Goal: Transaction & Acquisition: Subscribe to service/newsletter

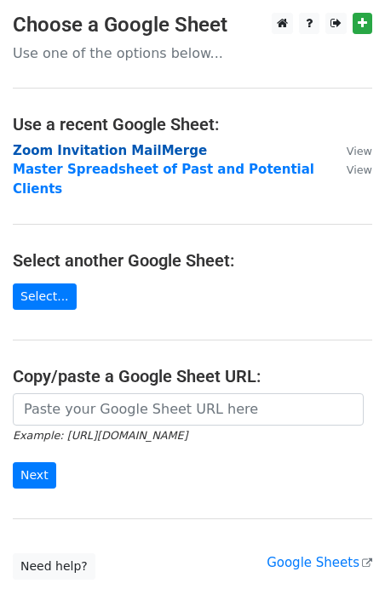
click at [132, 154] on strong "Zoom Invitation MailMerge" at bounding box center [110, 150] width 194 height 15
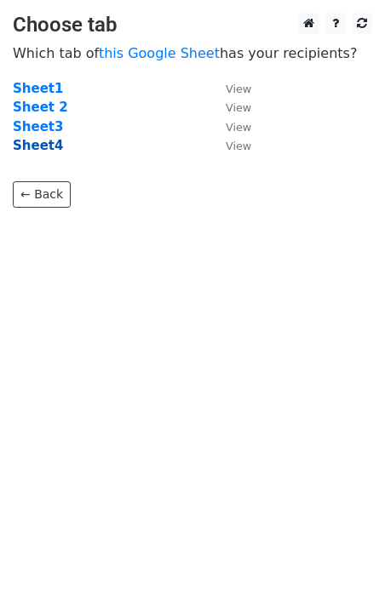
click at [46, 148] on strong "Sheet4" at bounding box center [38, 145] width 50 height 15
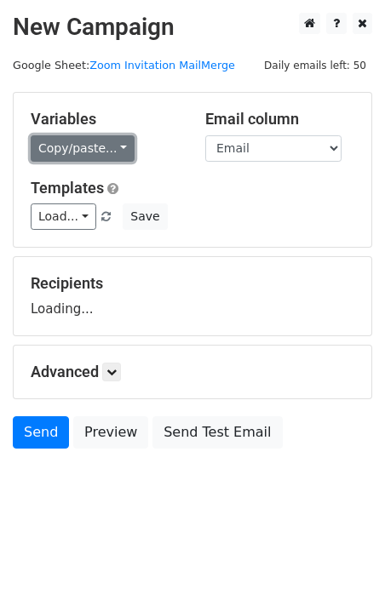
click at [78, 150] on link "Copy/paste..." at bounding box center [83, 148] width 104 height 26
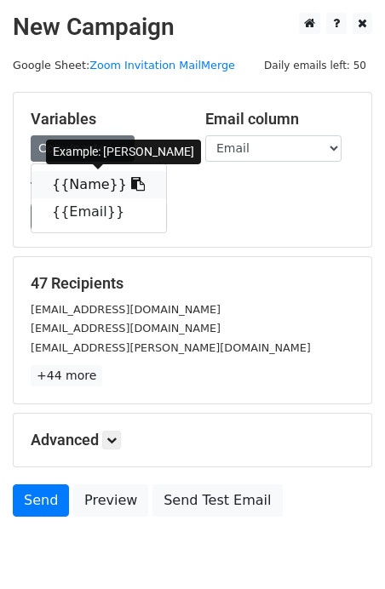
click at [73, 185] on link "{{Name}}" at bounding box center [98, 184] width 135 height 27
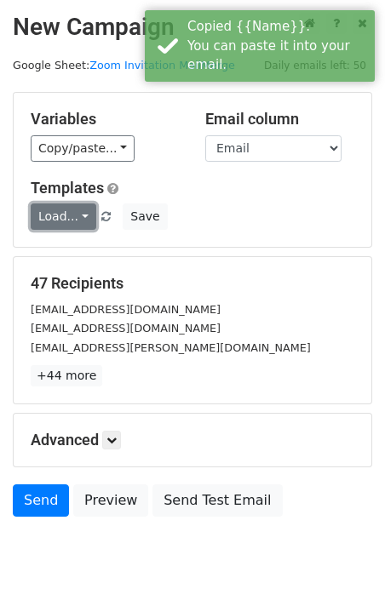
click at [77, 219] on link "Load..." at bounding box center [64, 216] width 66 height 26
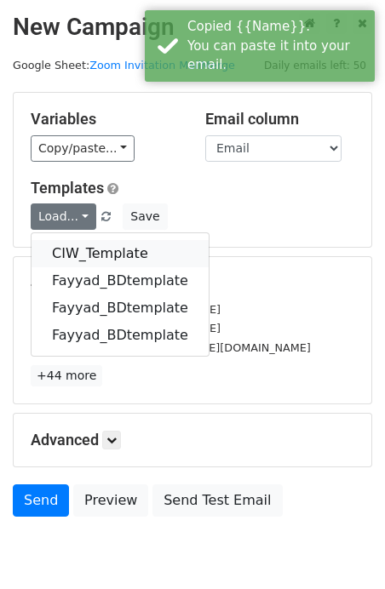
click at [72, 253] on link "CIW_Template" at bounding box center [119, 253] width 177 height 27
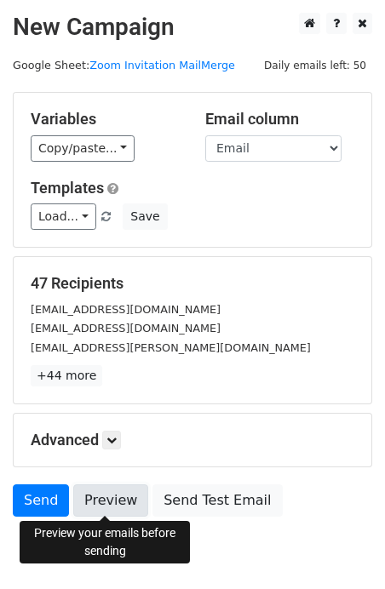
click at [116, 496] on link "Preview" at bounding box center [110, 500] width 75 height 32
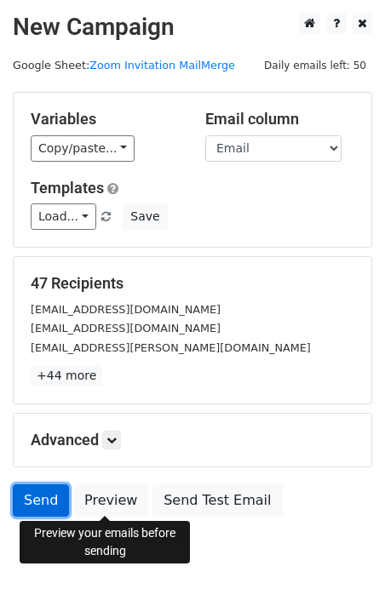
click at [33, 497] on link "Send" at bounding box center [41, 500] width 56 height 32
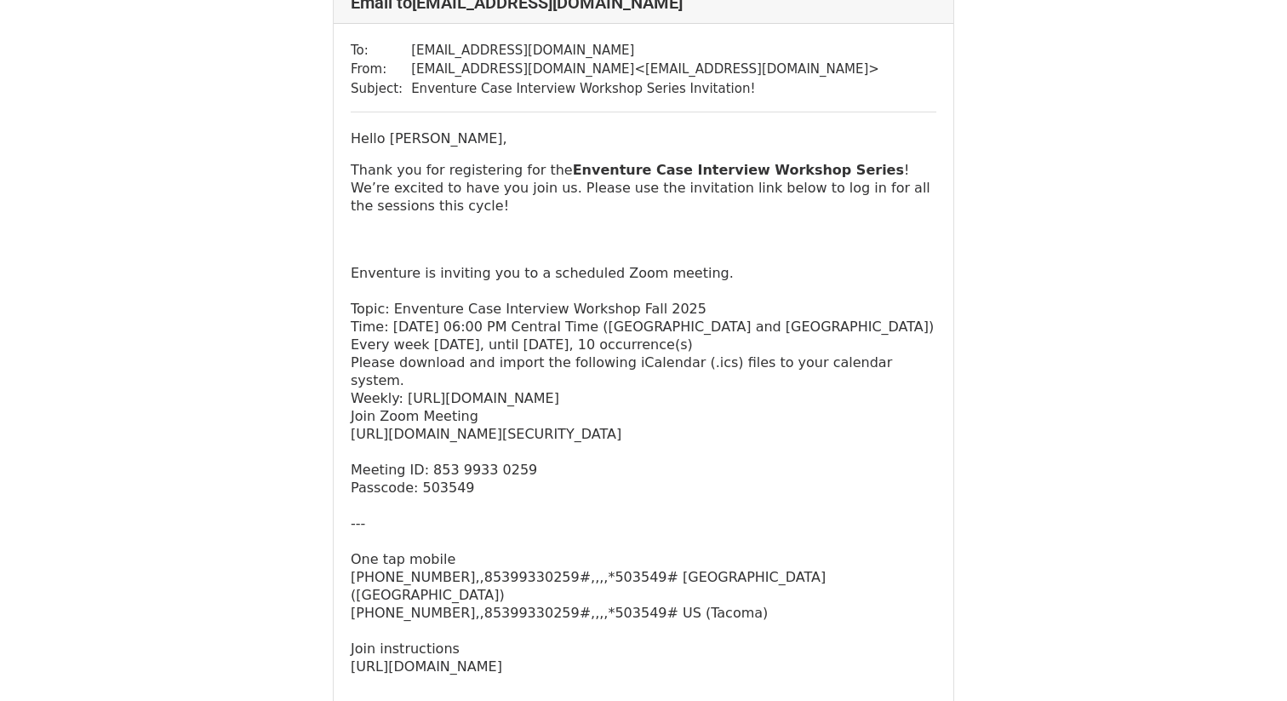
scroll to position [153, 0]
